Goal: Task Accomplishment & Management: Manage account settings

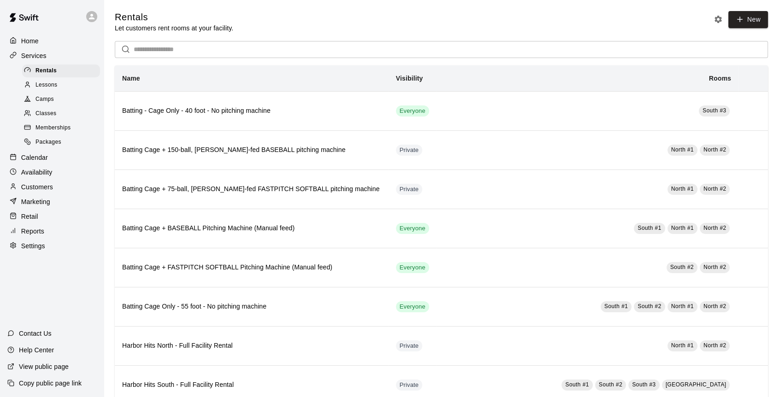
click at [41, 159] on p "Calendar" at bounding box center [34, 157] width 27 height 9
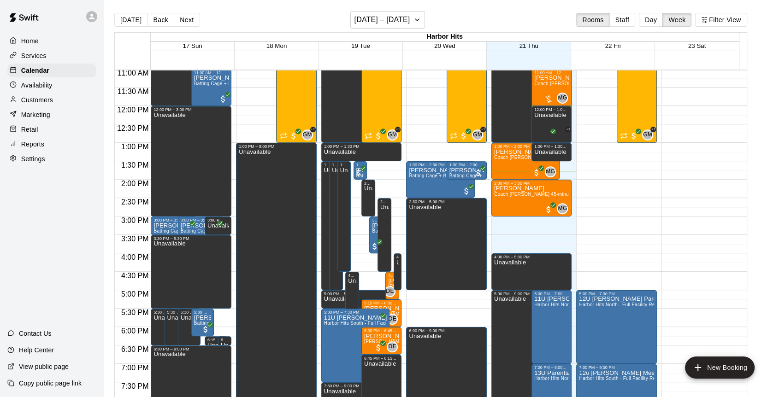
scroll to position [405, 0]
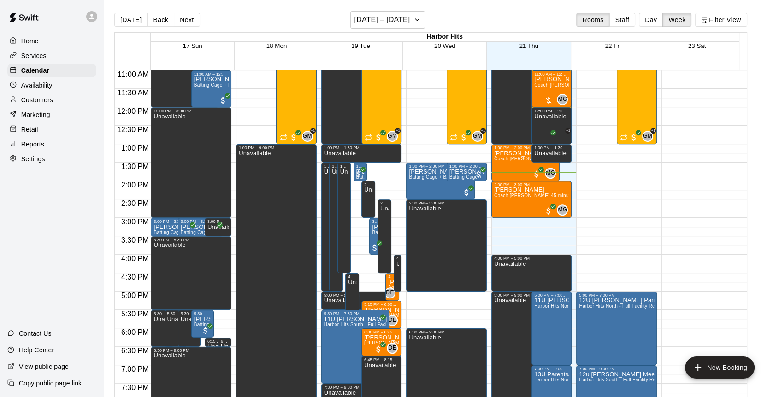
click at [656, 22] on button "Day" at bounding box center [651, 20] width 24 height 14
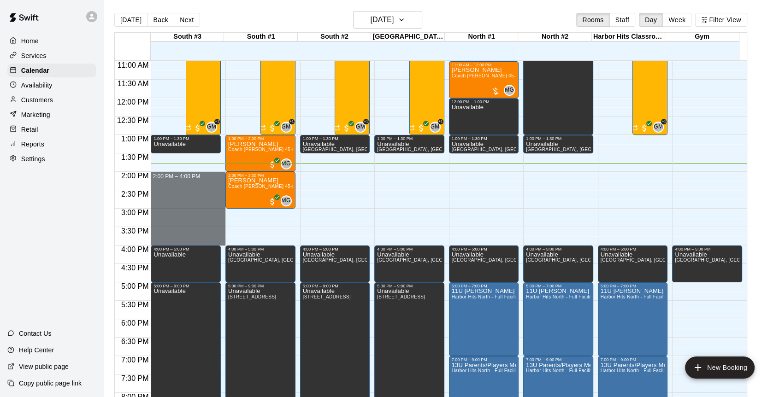
drag, startPoint x: 195, startPoint y: 174, endPoint x: 196, endPoint y: 240, distance: 66.4
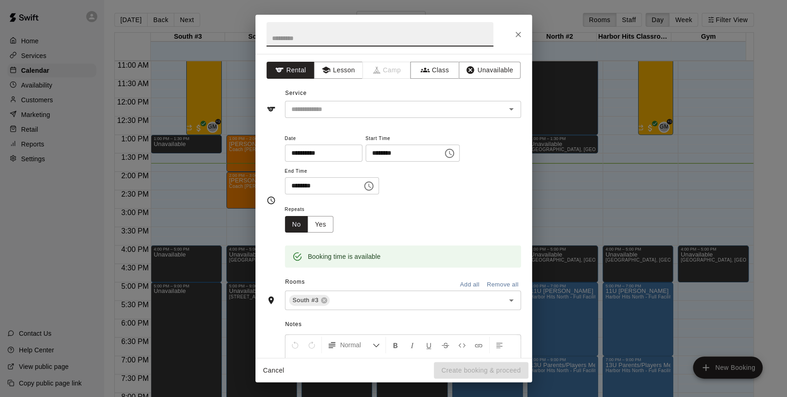
click at [460, 287] on button "Add all" at bounding box center [469, 285] width 29 height 14
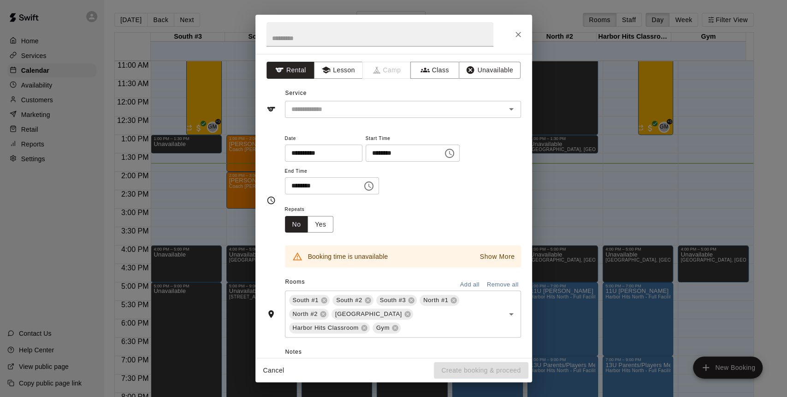
click at [321, 301] on icon at bounding box center [324, 301] width 6 height 6
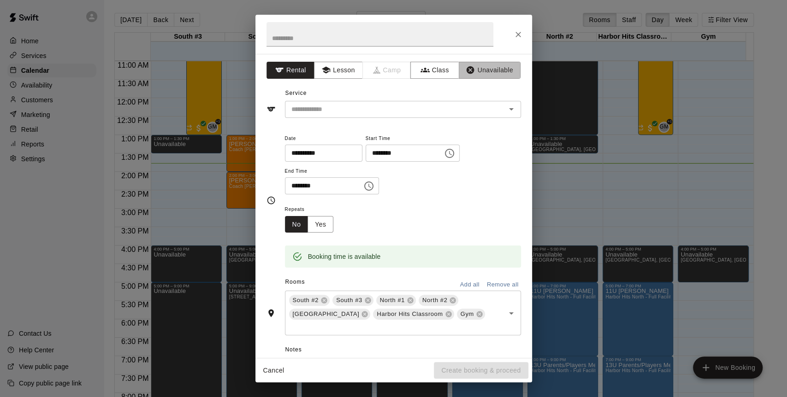
click at [483, 67] on button "Unavailable" at bounding box center [489, 70] width 62 height 17
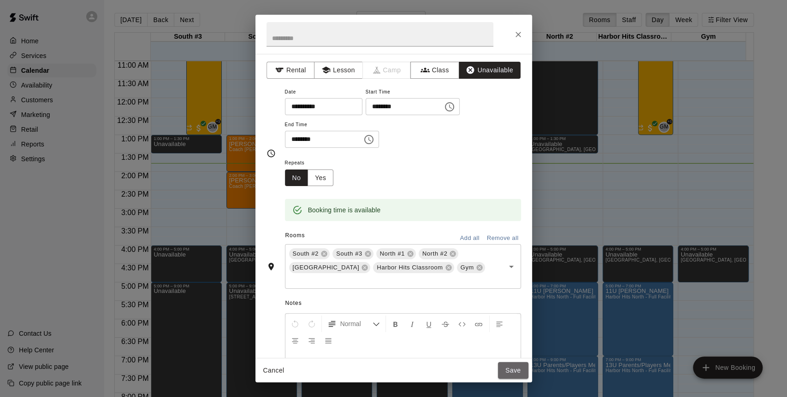
click at [516, 366] on button "Save" at bounding box center [513, 370] width 30 height 17
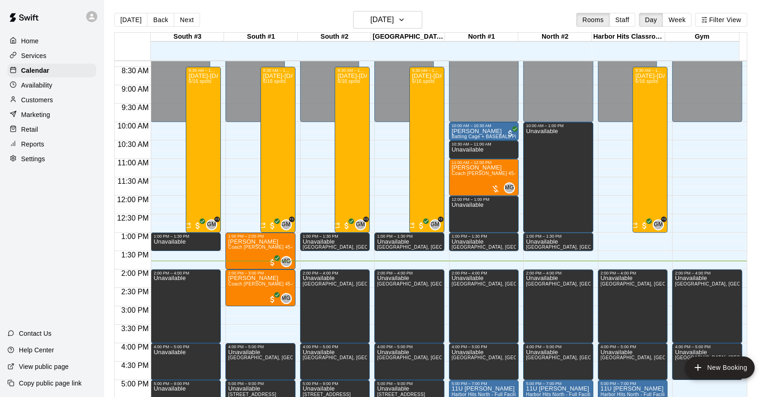
scroll to position [303, 0]
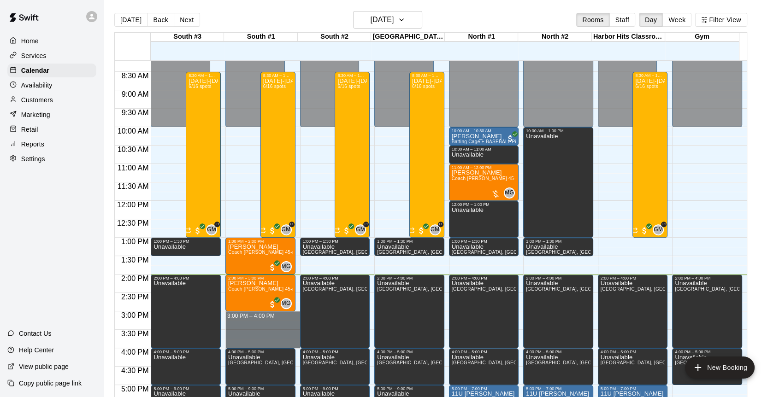
drag, startPoint x: 235, startPoint y: 312, endPoint x: 237, endPoint y: 341, distance: 29.5
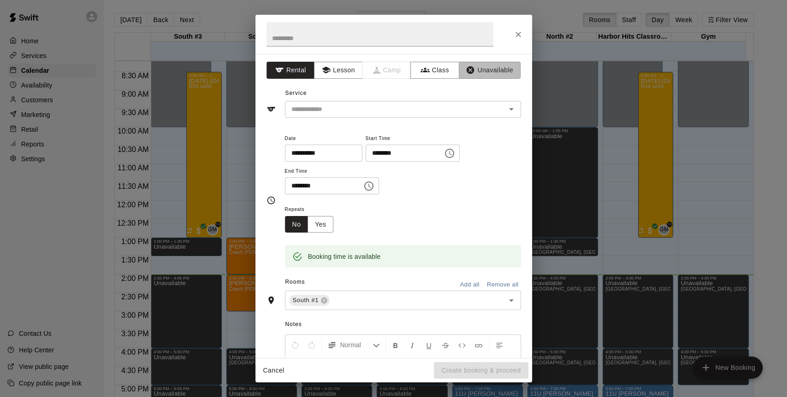
click at [486, 70] on button "Unavailable" at bounding box center [489, 70] width 62 height 17
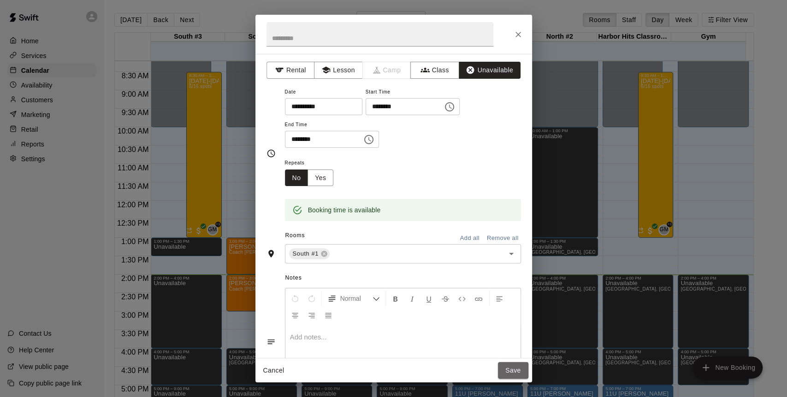
click at [512, 371] on button "Save" at bounding box center [513, 370] width 30 height 17
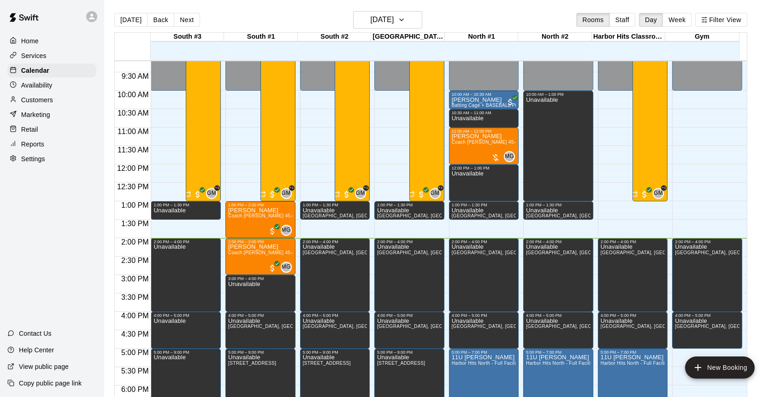
scroll to position [457, 0]
